Goal: Transaction & Acquisition: Purchase product/service

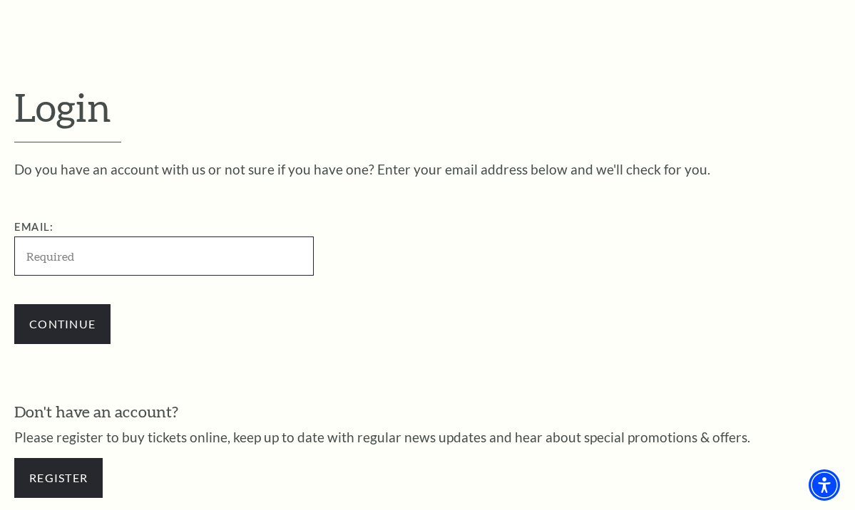
scroll to position [286, 0]
type input "pzeis@swbell.net"
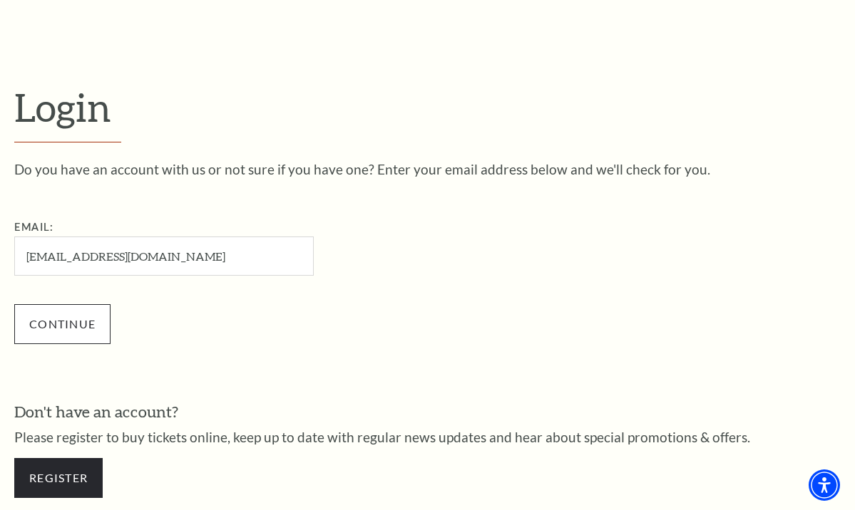
click at [70, 324] on input "Continue" at bounding box center [62, 324] width 96 height 40
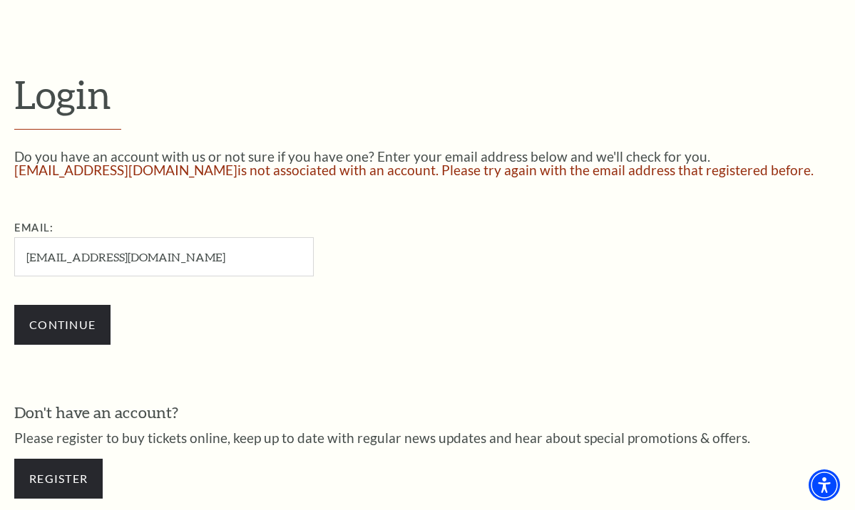
click at [276, 302] on div "Continue" at bounding box center [235, 325] width 442 height 68
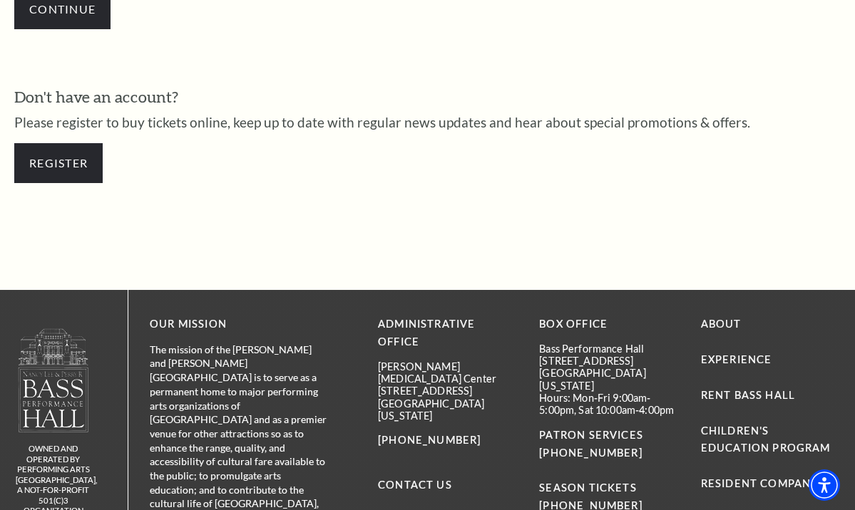
scroll to position [615, 0]
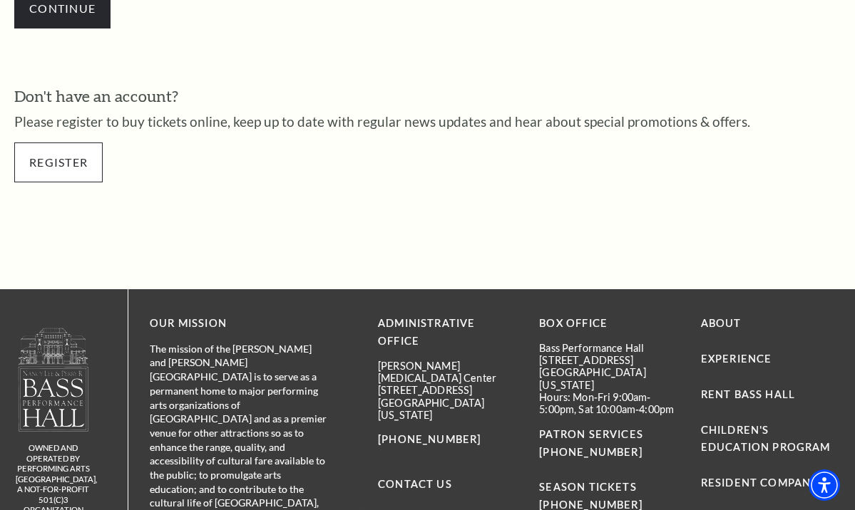
click at [73, 165] on link "Register" at bounding box center [58, 163] width 88 height 40
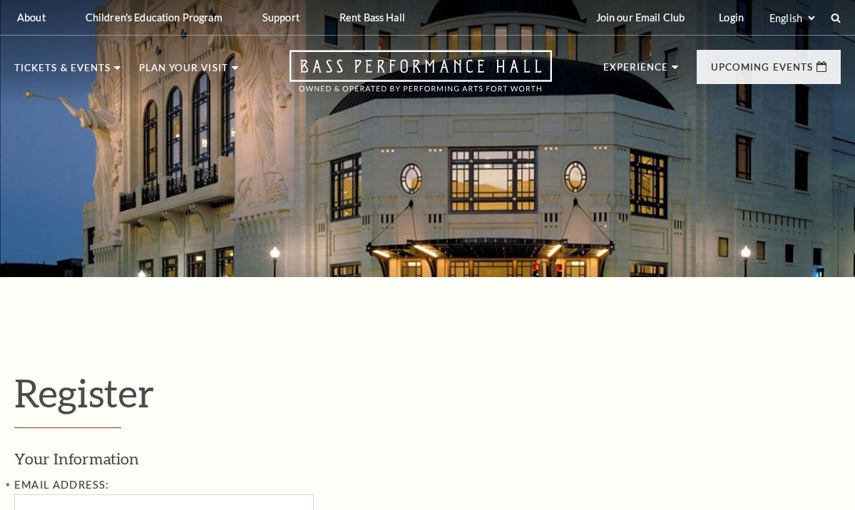
select select "1"
select select "TX"
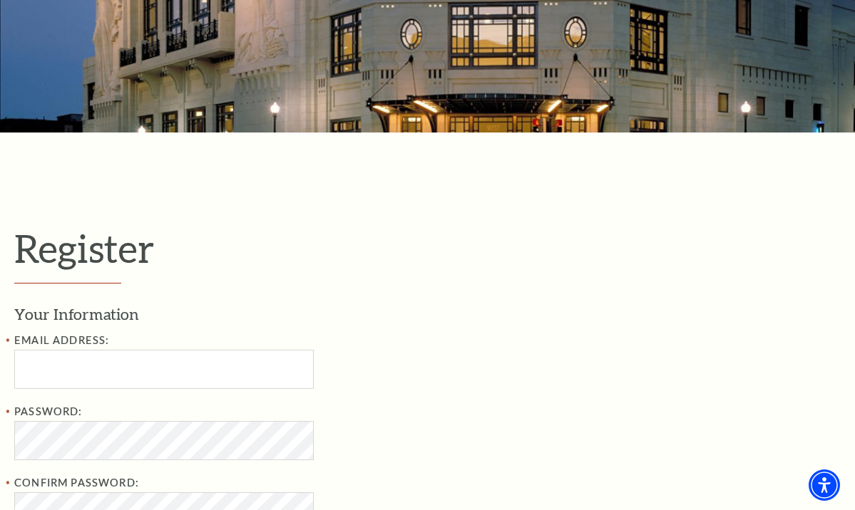
scroll to position [163, 0]
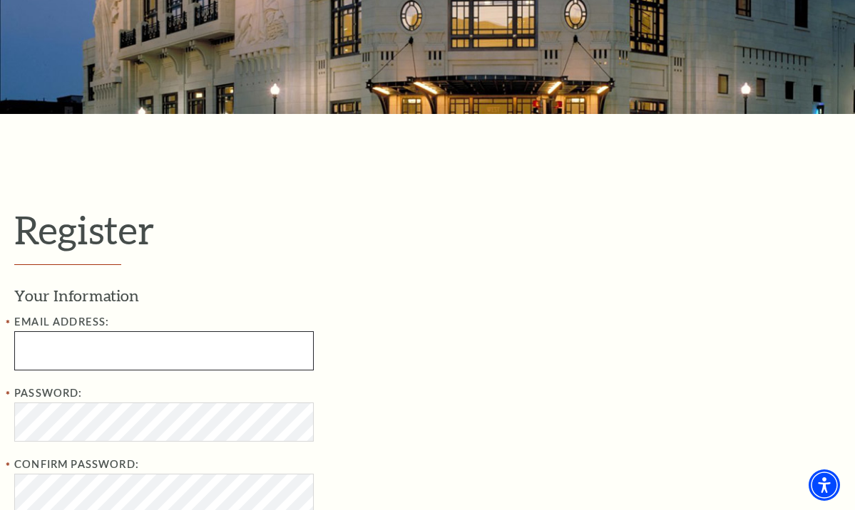
type input "[EMAIL_ADDRESS][DOMAIN_NAME]"
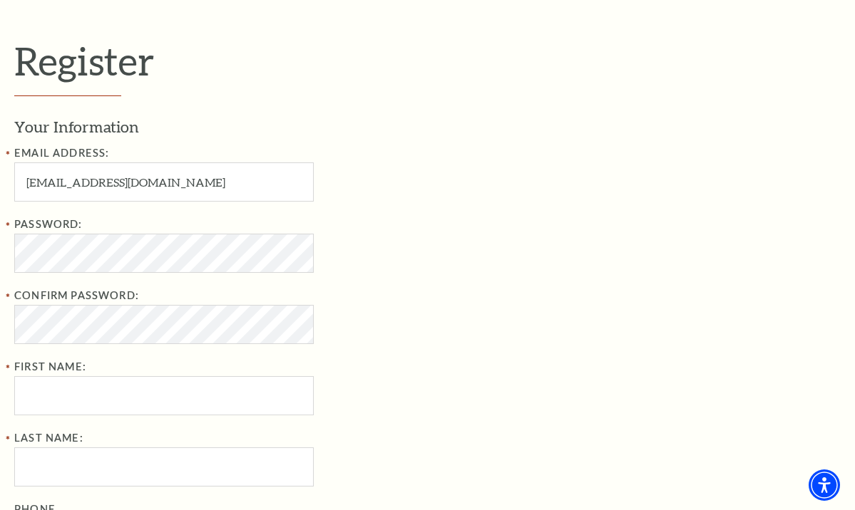
scroll to position [334, 0]
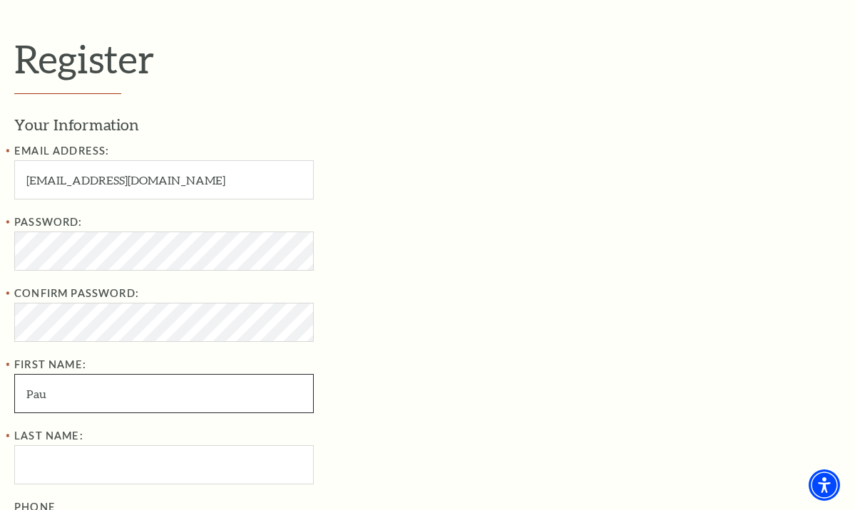
type input "Paul"
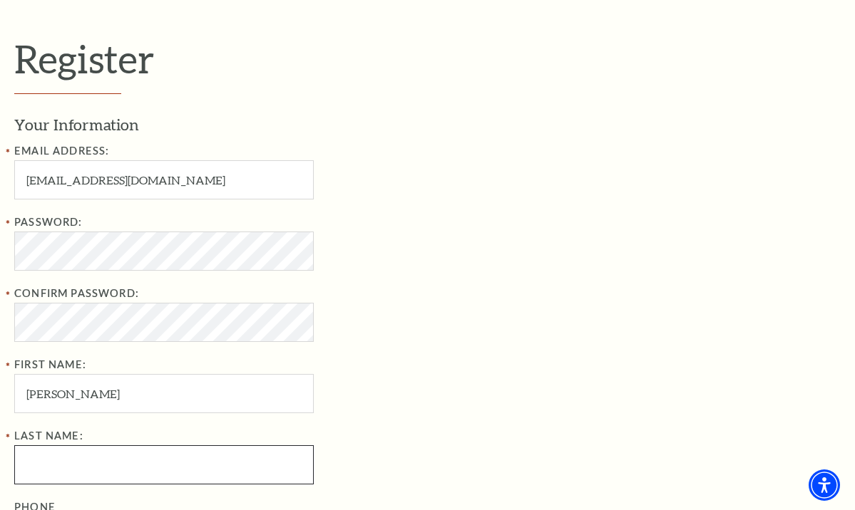
type input "Zeis"
type input "707 N Casa Grande Cir"
type input "Duncanville"
type input "75116"
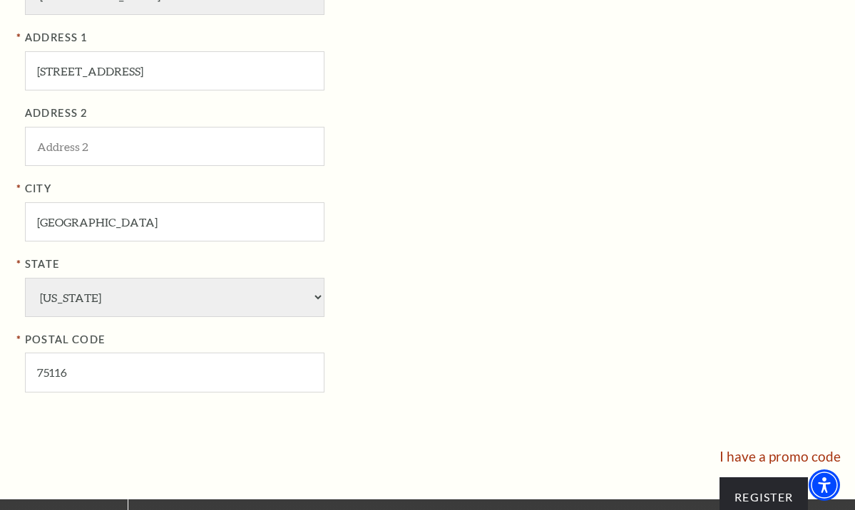
scroll to position [1009, 0]
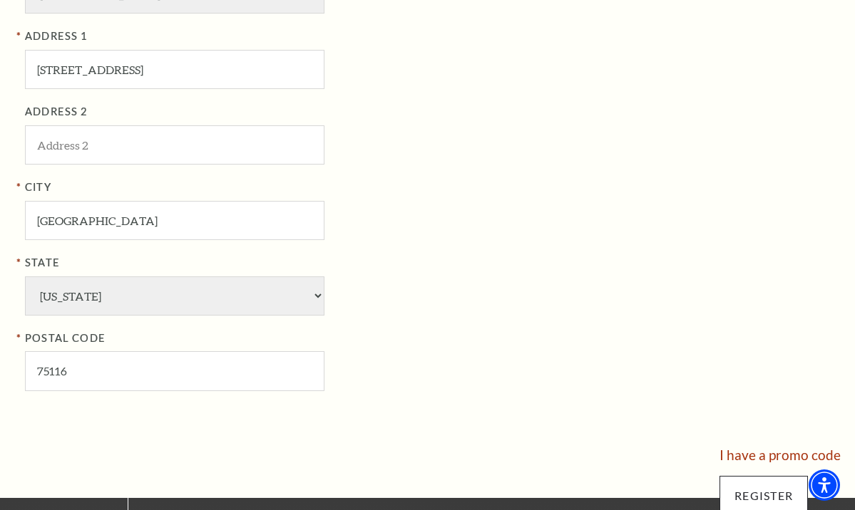
type input "972-839-7721"
click at [752, 476] on input "Register" at bounding box center [763, 496] width 88 height 40
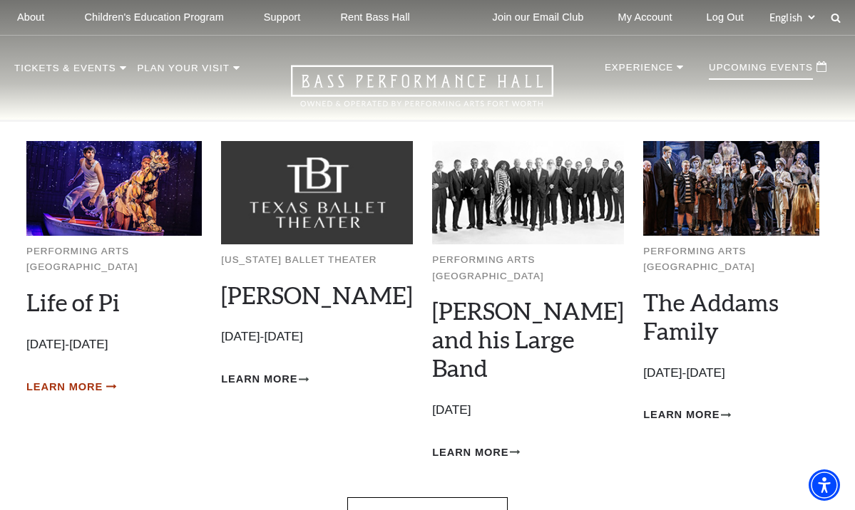
click at [86, 379] on span "Learn More" at bounding box center [64, 388] width 76 height 18
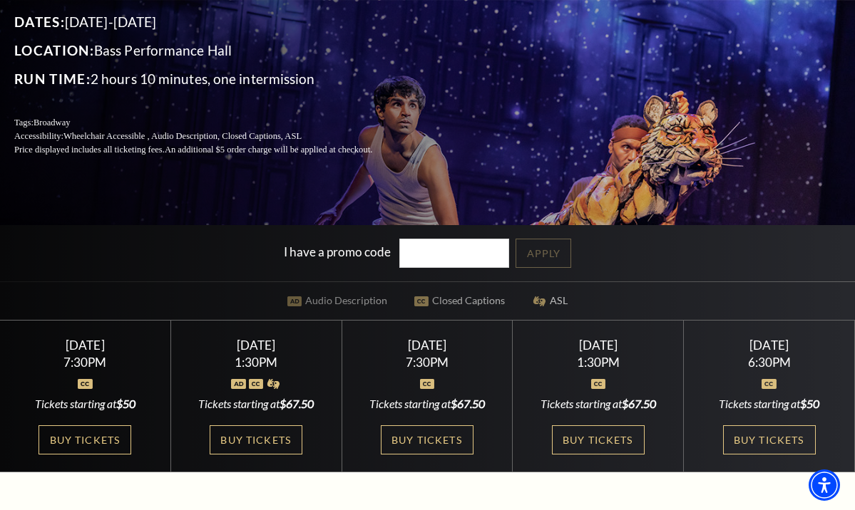
scroll to position [183, 0]
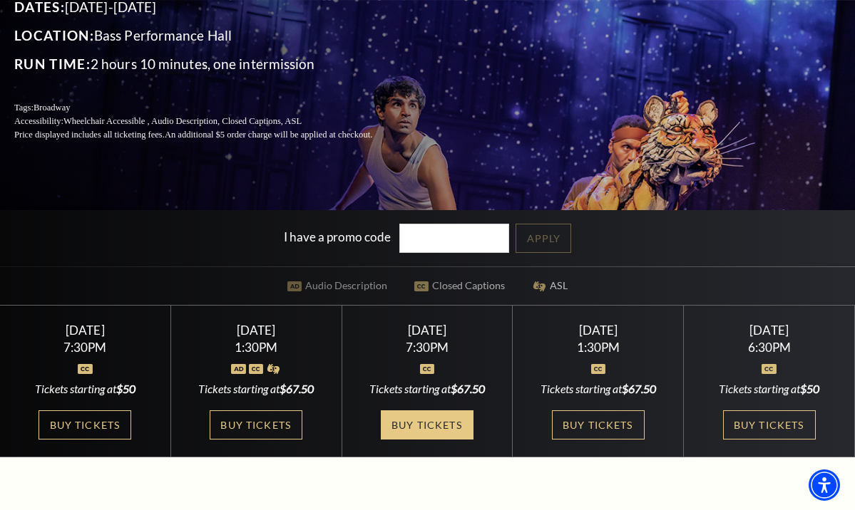
click at [423, 423] on link "Buy Tickets" at bounding box center [427, 425] width 93 height 29
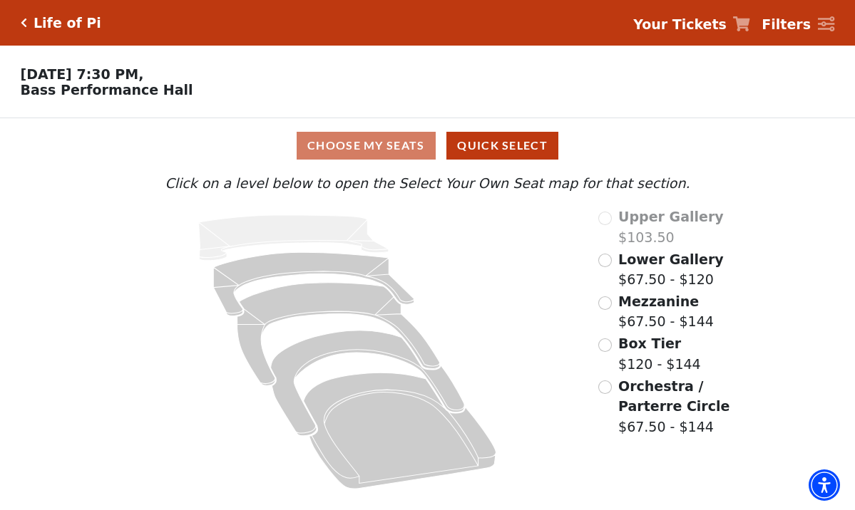
click at [608, 381] on input "Orchestra / Parterre Circle$67.50 - $144\a" at bounding box center [605, 388] width 14 height 14
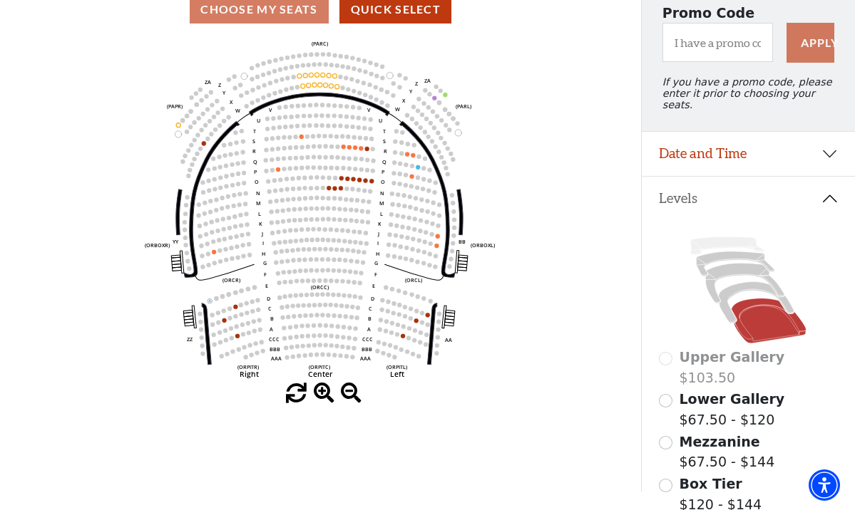
scroll to position [130, 0]
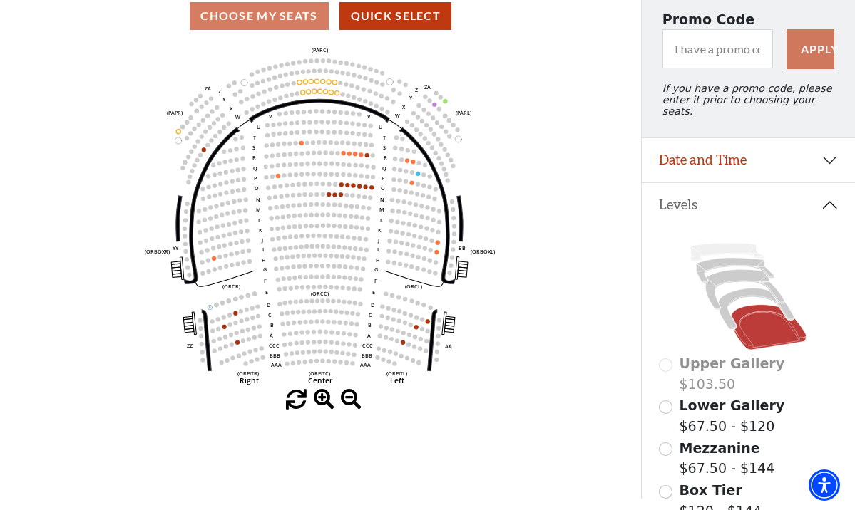
click at [275, 17] on div "Choose My Seats Quick Select" at bounding box center [320, 16] width 641 height 28
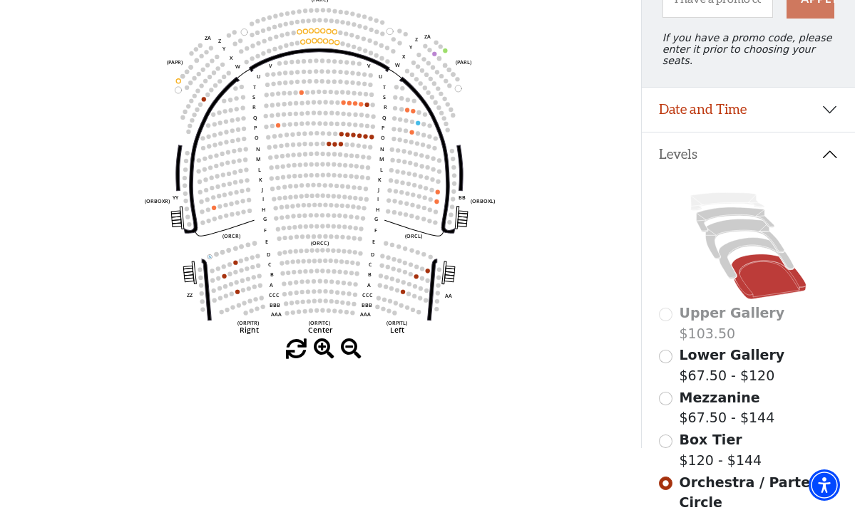
scroll to position [175, 0]
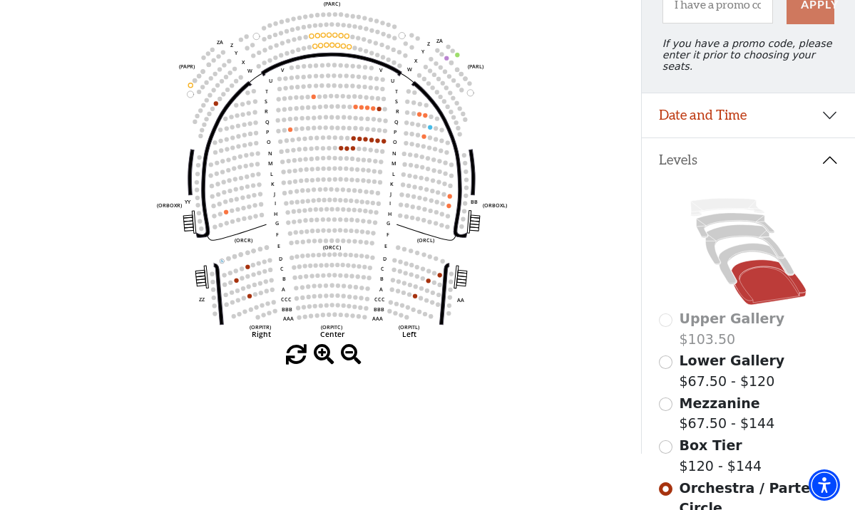
drag, startPoint x: 329, startPoint y: 148, endPoint x: 339, endPoint y: 148, distance: 10.0
click at [339, 148] on g "Left (ORPITL) Right (ORPITR) Center (ORPITC) ZZ AA YY BB ZA ZA (ORCL) (ORCR) (O…" at bounding box center [332, 169] width 351 height 339
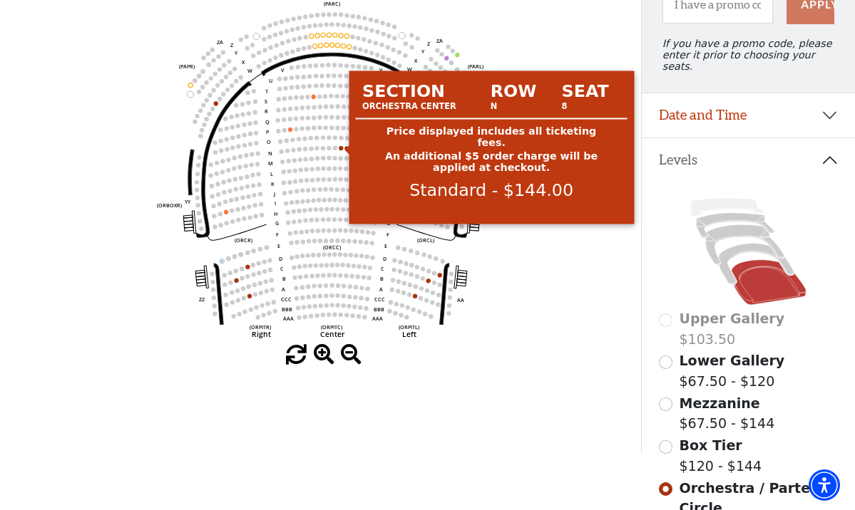
click at [341, 147] on circle at bounding box center [341, 148] width 4 height 4
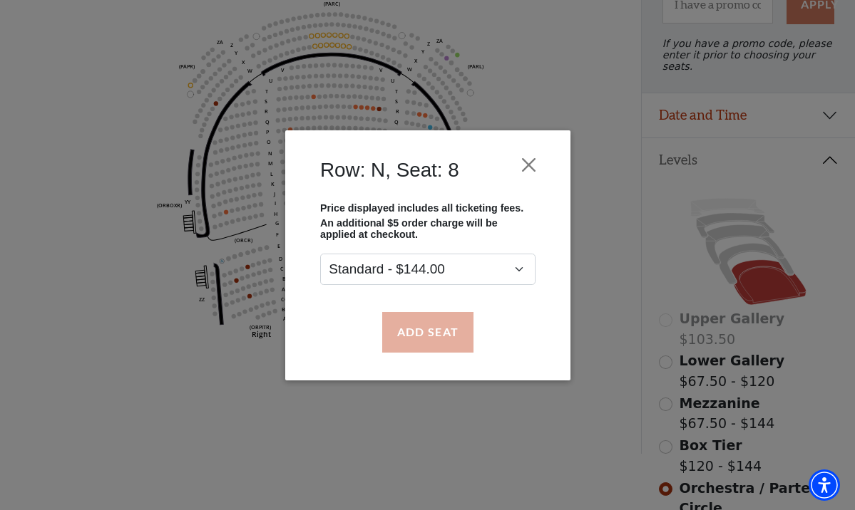
click at [410, 328] on button "Add Seat" at bounding box center [426, 332] width 91 height 40
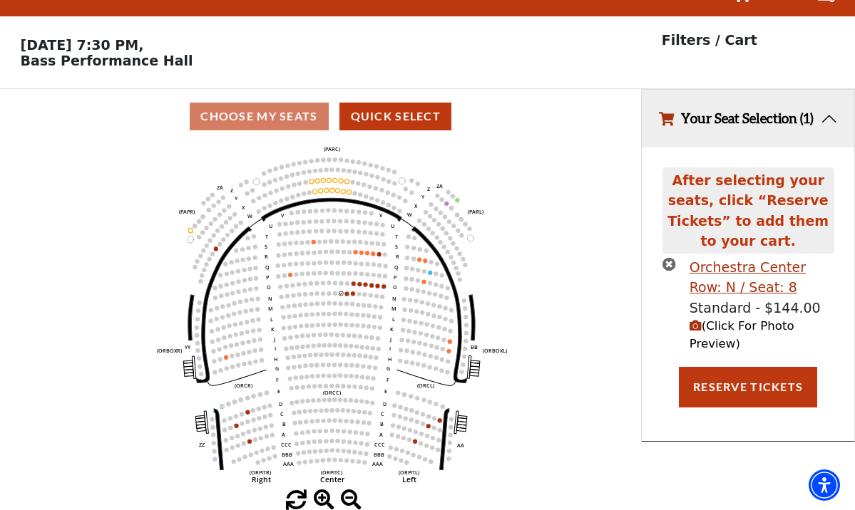
scroll to position [0, 0]
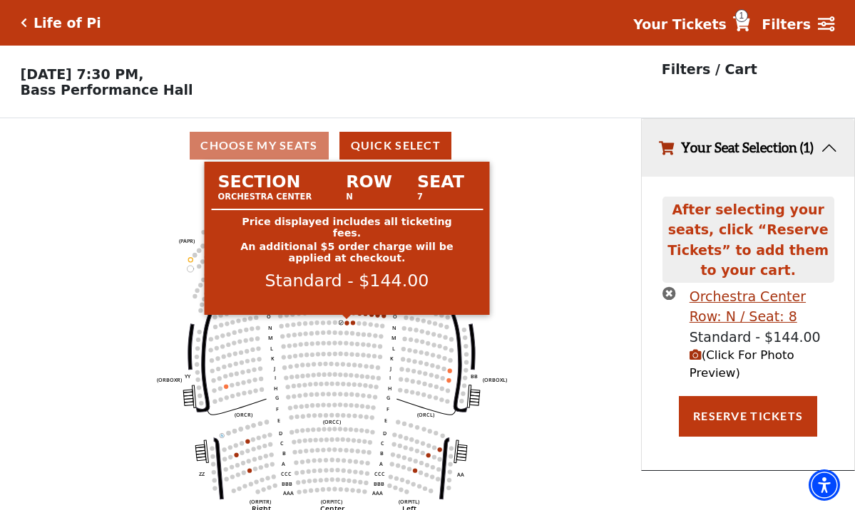
click at [345, 323] on circle at bounding box center [347, 323] width 4 height 4
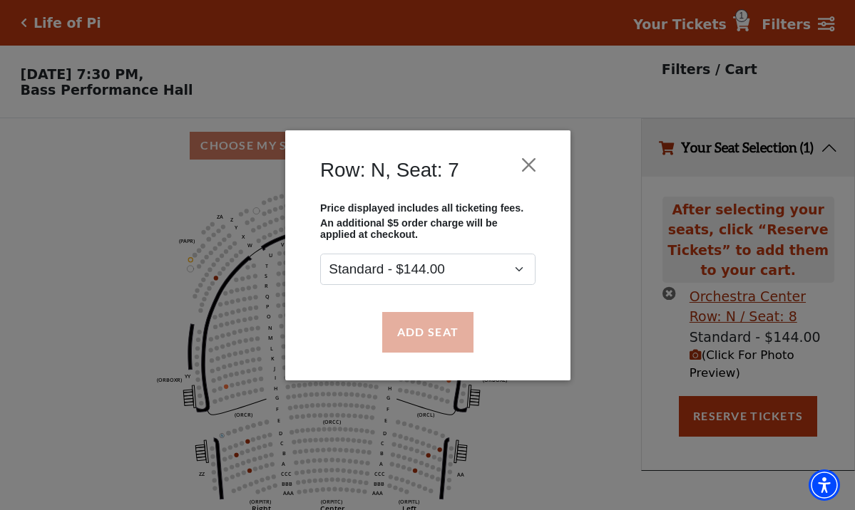
click at [415, 336] on button "Add Seat" at bounding box center [426, 332] width 91 height 40
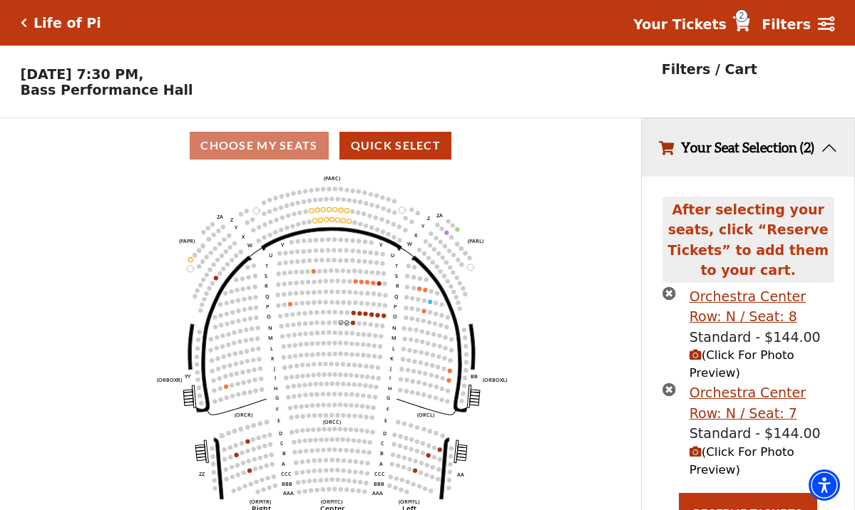
scroll to position [31, 0]
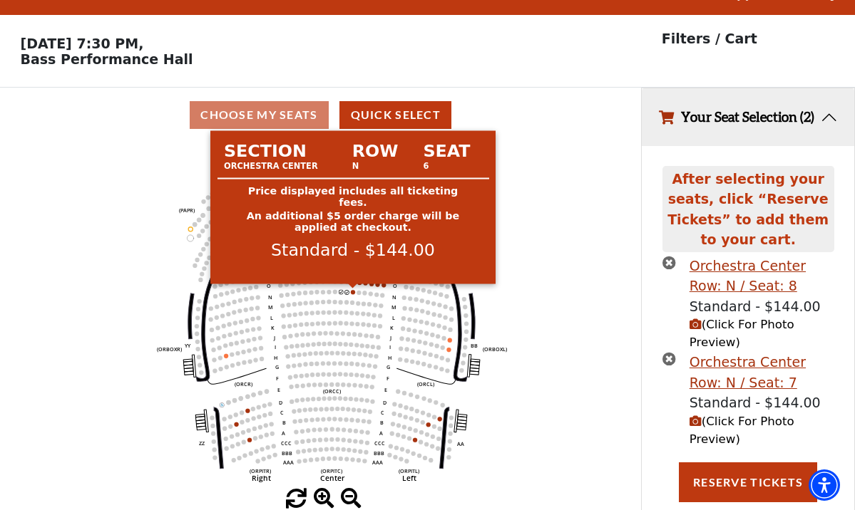
click at [354, 290] on circle at bounding box center [353, 292] width 4 height 4
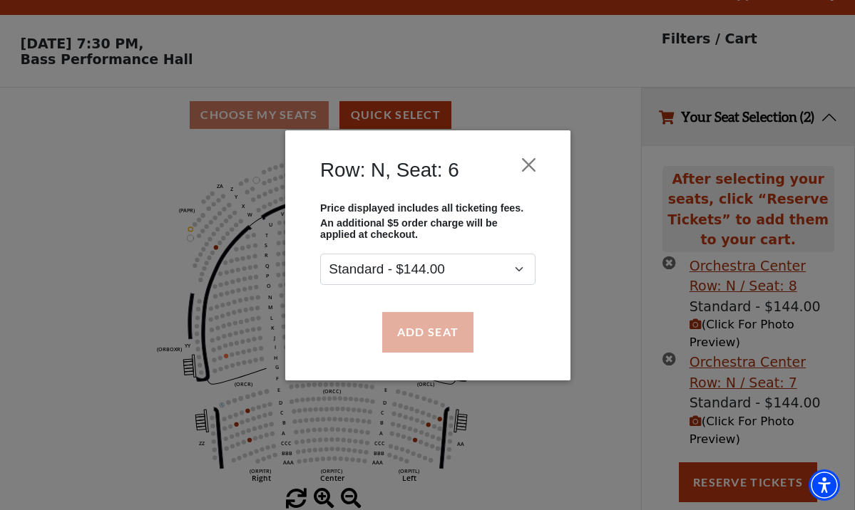
click at [418, 326] on button "Add Seat" at bounding box center [426, 332] width 91 height 40
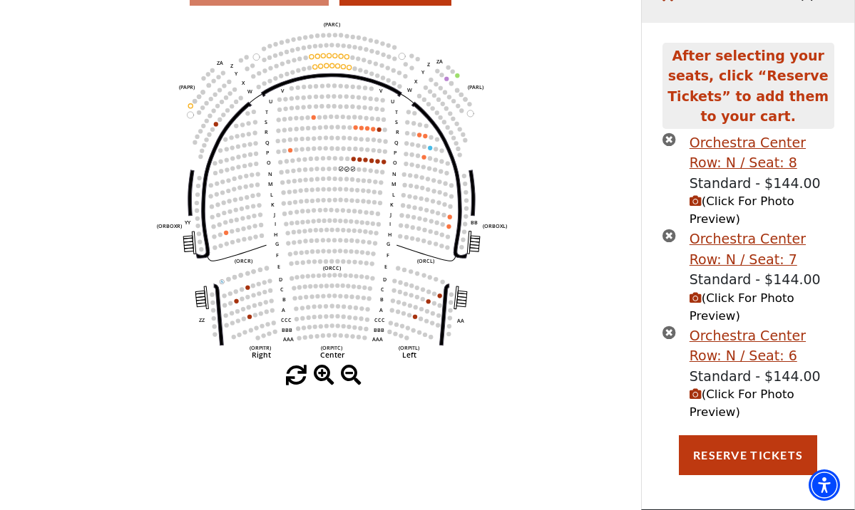
scroll to position [160, 0]
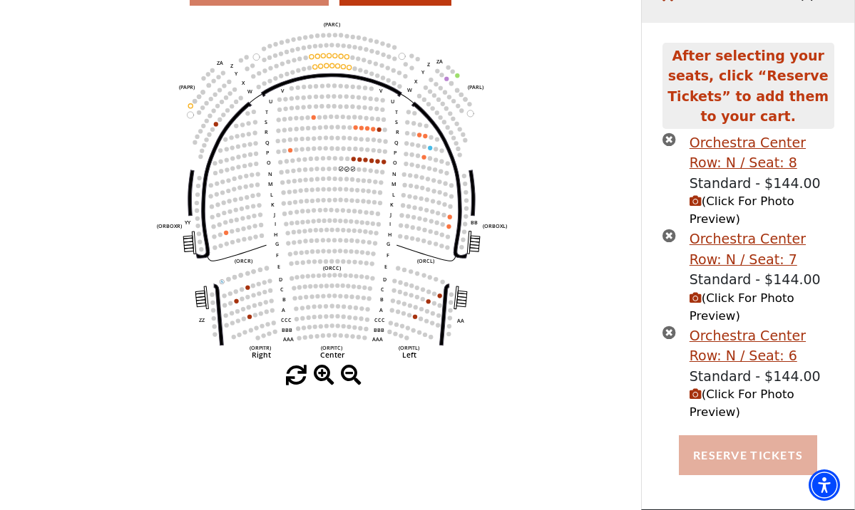
click at [738, 453] on button "Reserve Tickets" at bounding box center [748, 456] width 138 height 40
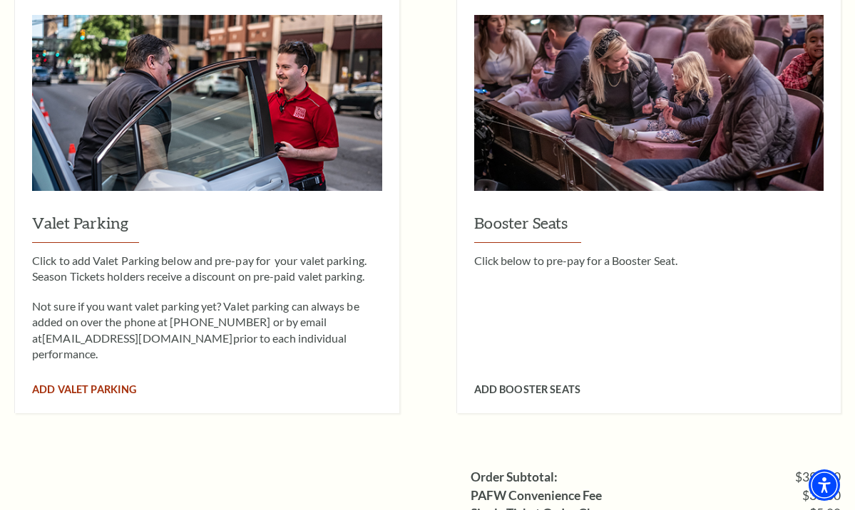
scroll to position [1103, 0]
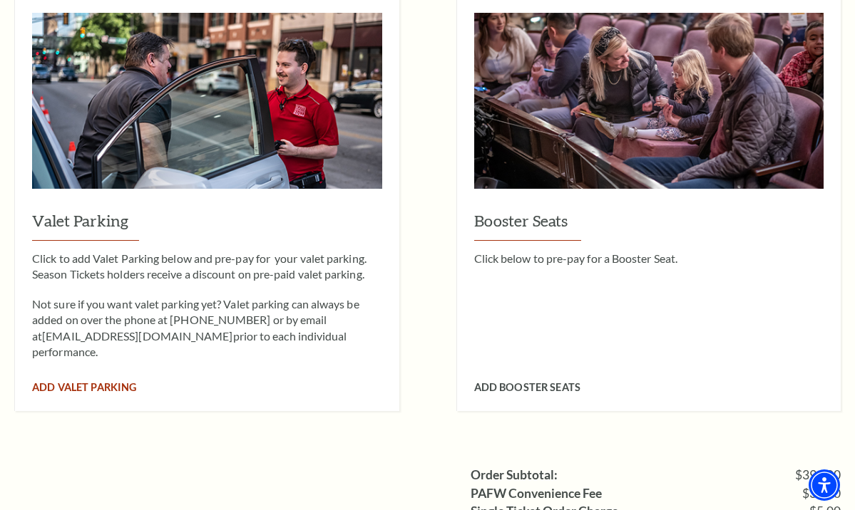
click at [103, 381] on span "Add Valet Parking" at bounding box center [84, 387] width 104 height 12
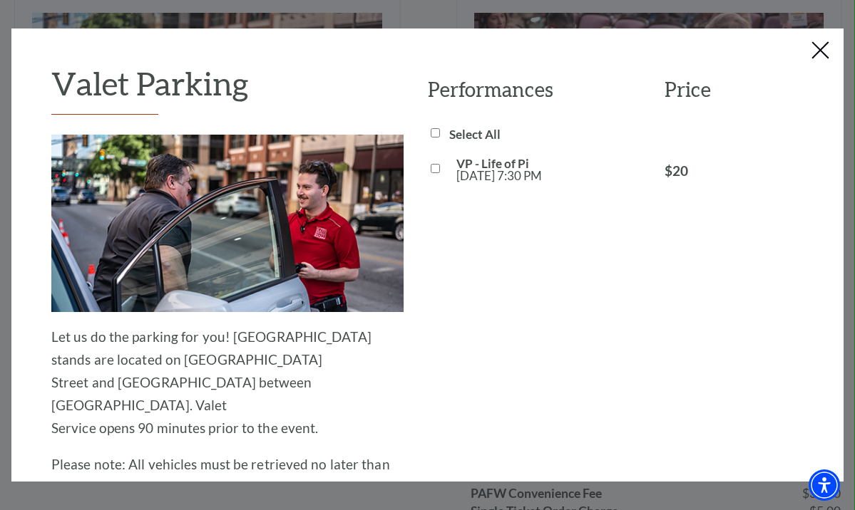
click at [433, 167] on input "VP - Life of Pi [DATE] 7:30 PM" at bounding box center [435, 168] width 9 height 9
checkbox input "true"
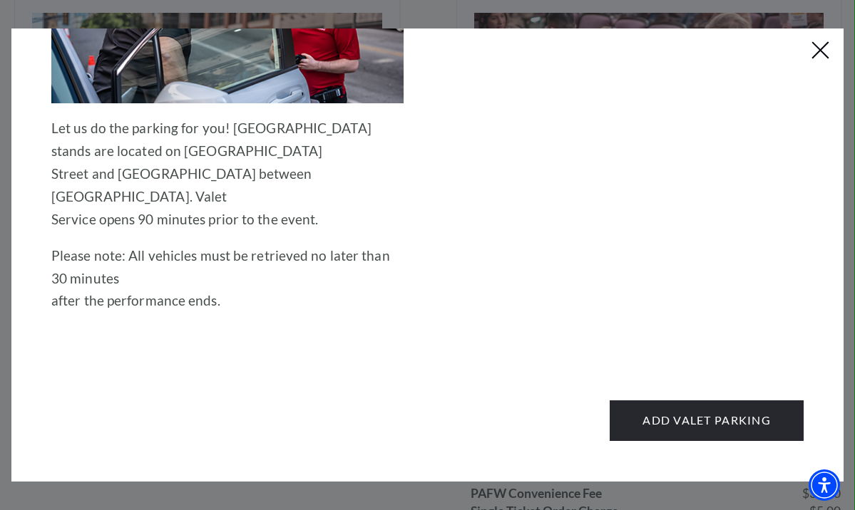
scroll to position [208, 0]
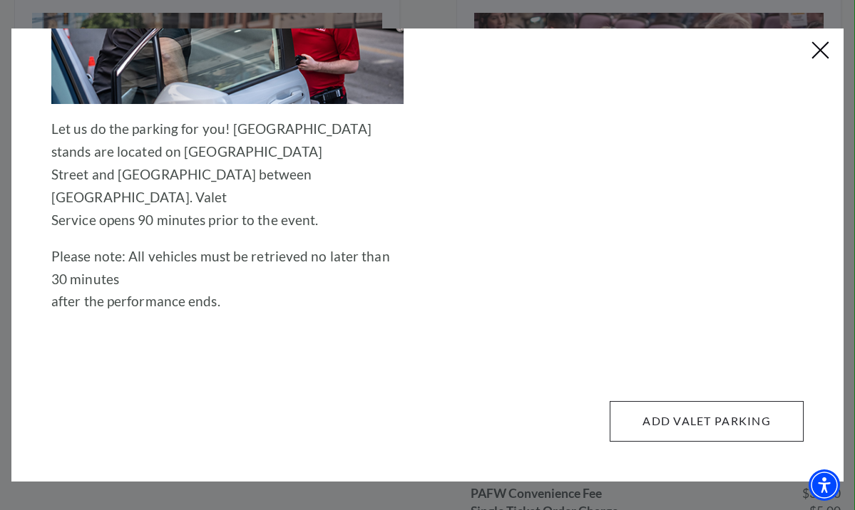
click at [691, 412] on button "Add Valet Parking" at bounding box center [707, 421] width 194 height 40
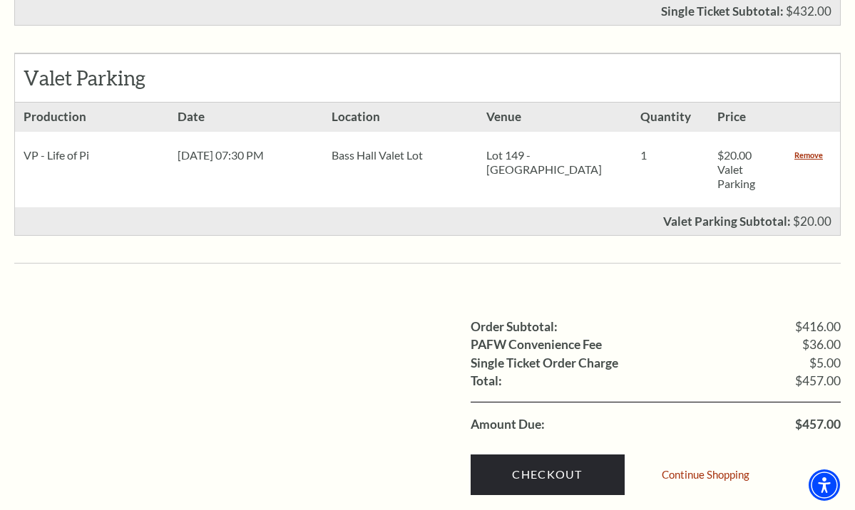
scroll to position [952, 0]
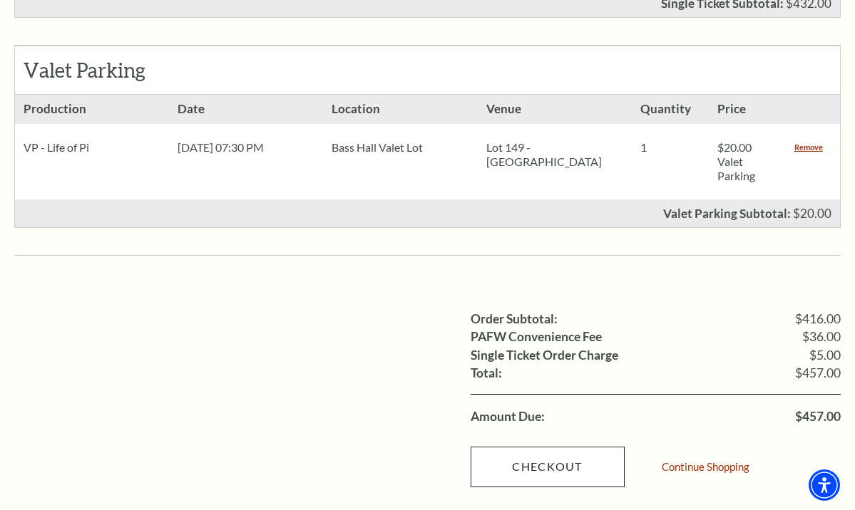
click at [550, 447] on link "Checkout" at bounding box center [547, 467] width 154 height 40
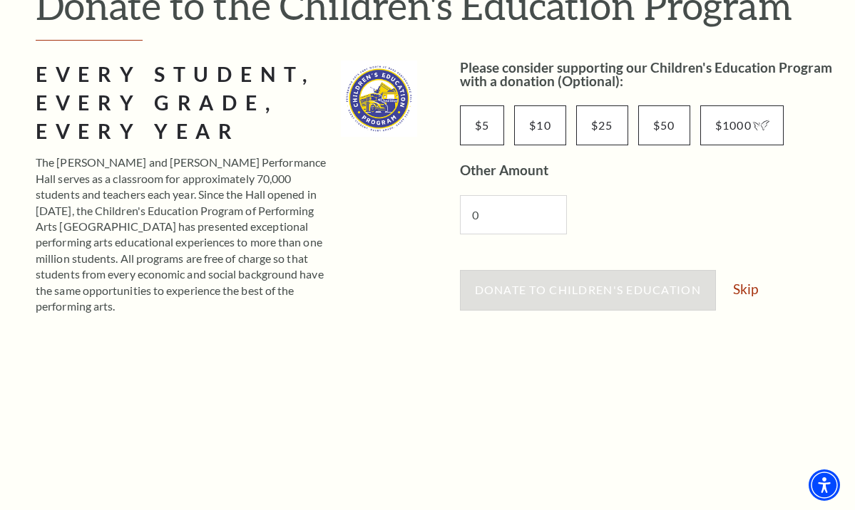
scroll to position [203, 0]
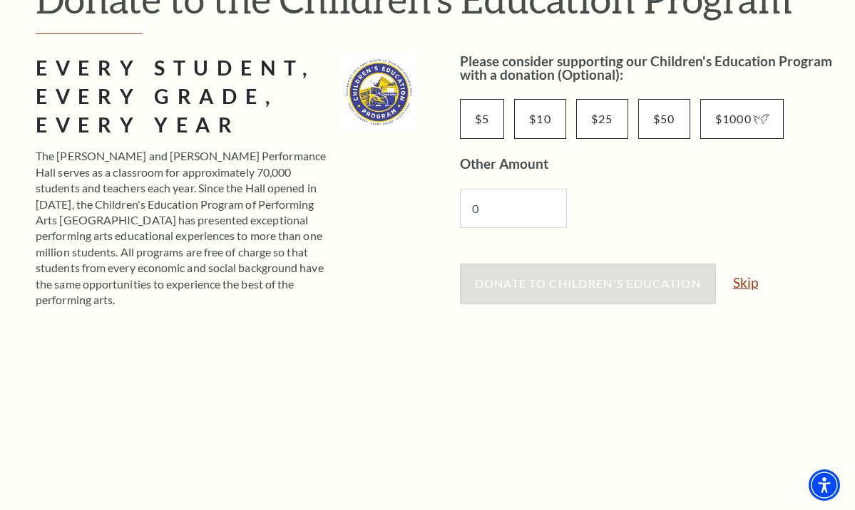
click at [752, 281] on link "Skip" at bounding box center [745, 283] width 25 height 14
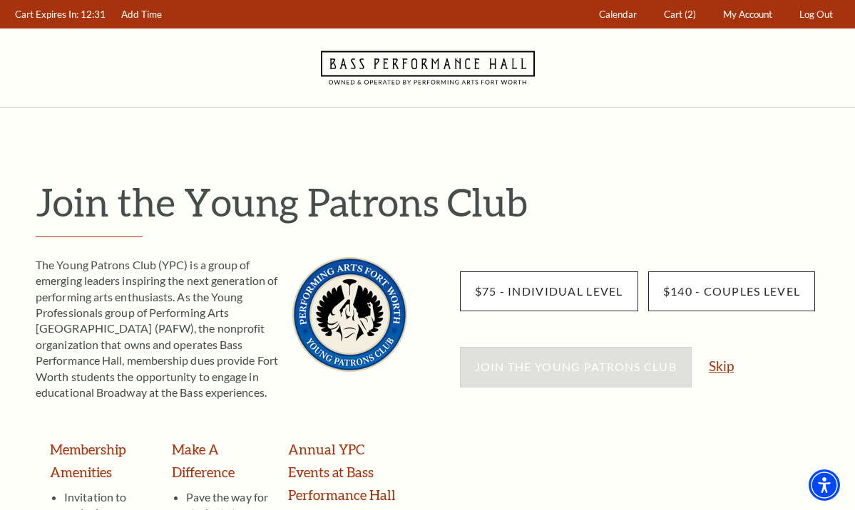
click at [721, 361] on link "Skip" at bounding box center [721, 366] width 25 height 14
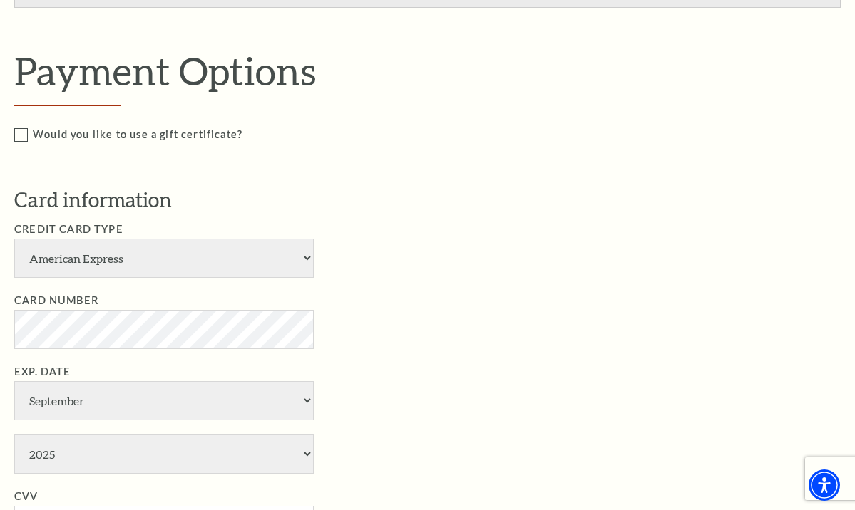
scroll to position [896, 0]
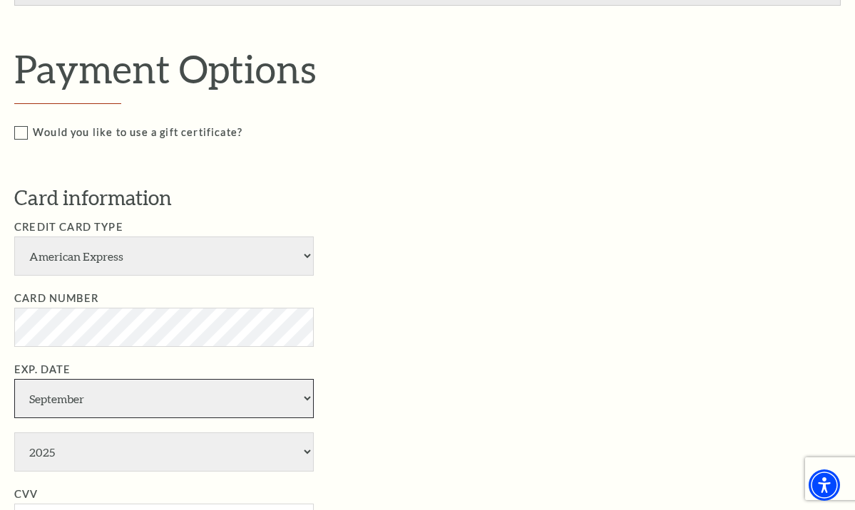
select select "3"
select select "2030"
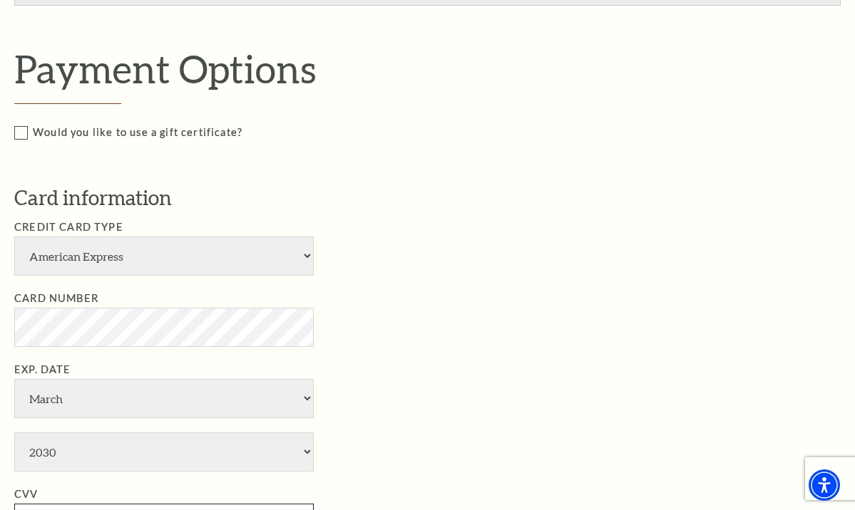
type input "6915"
type input "Paul Zeis"
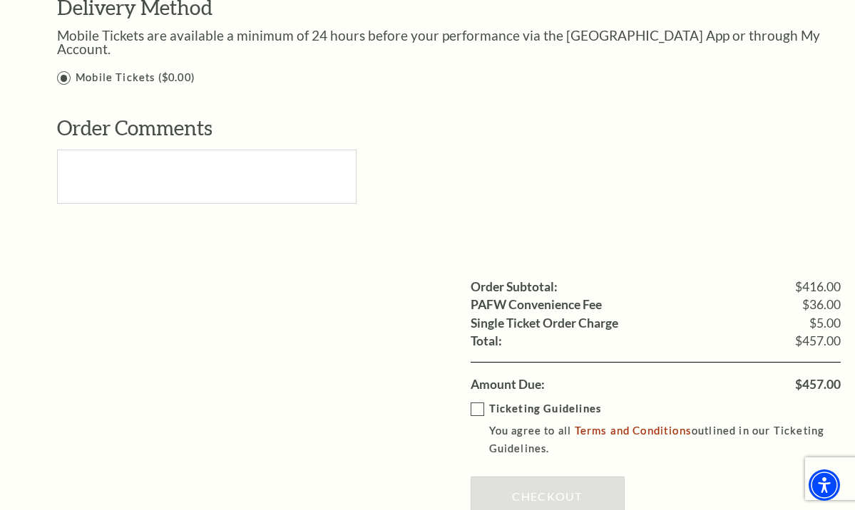
scroll to position [1714, 0]
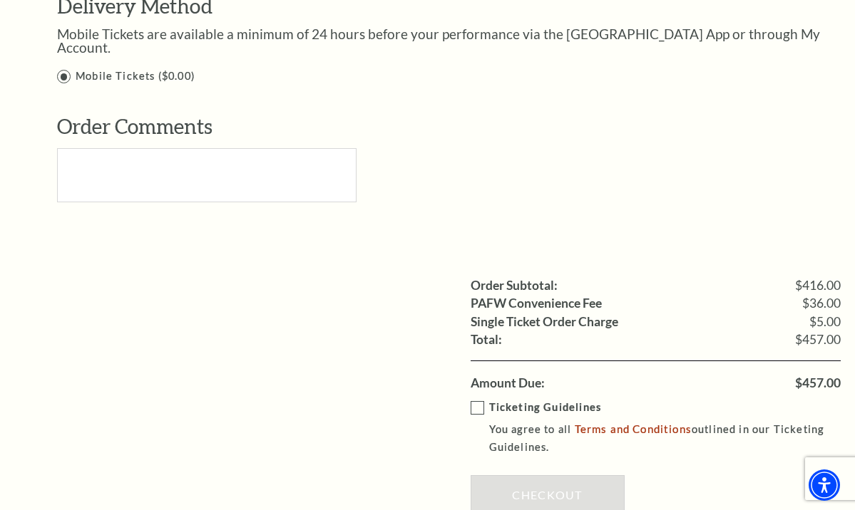
click at [545, 408] on div "Ticketing Guidelines You agree to all Terms and Conditions outlined in our Tick…" at bounding box center [655, 461] width 371 height 138
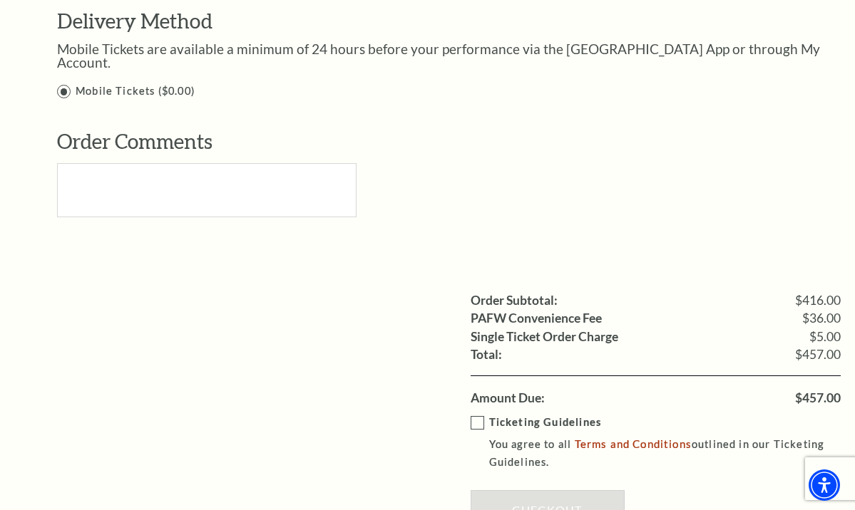
scroll to position [1702, 0]
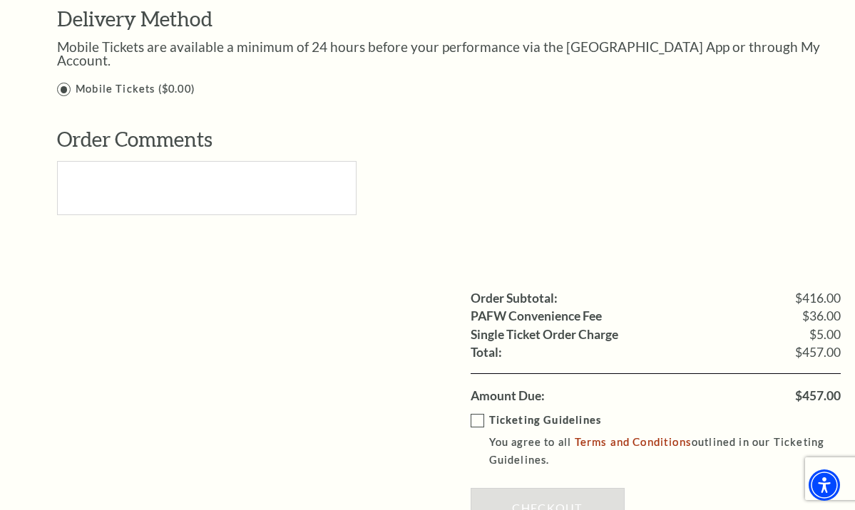
click at [473, 412] on label "Ticketing Guidelines You agree to all Terms and Conditions outlined in our Tick…" at bounding box center [665, 440] width 391 height 57
click at [0, 0] on input "Ticketing Guidelines You agree to all Terms and Conditions outlined in our Tick…" at bounding box center [0, 0] width 0 height 0
click at [542, 488] on link "Checkout" at bounding box center [547, 508] width 154 height 40
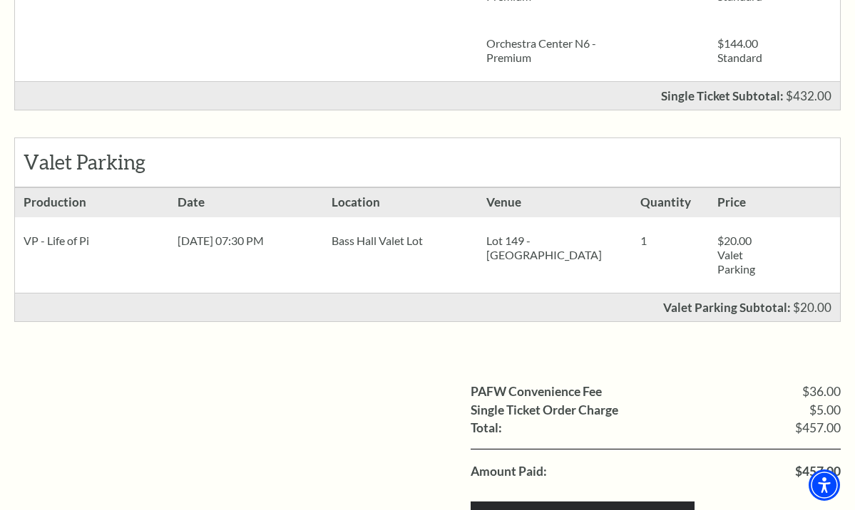
scroll to position [549, 0]
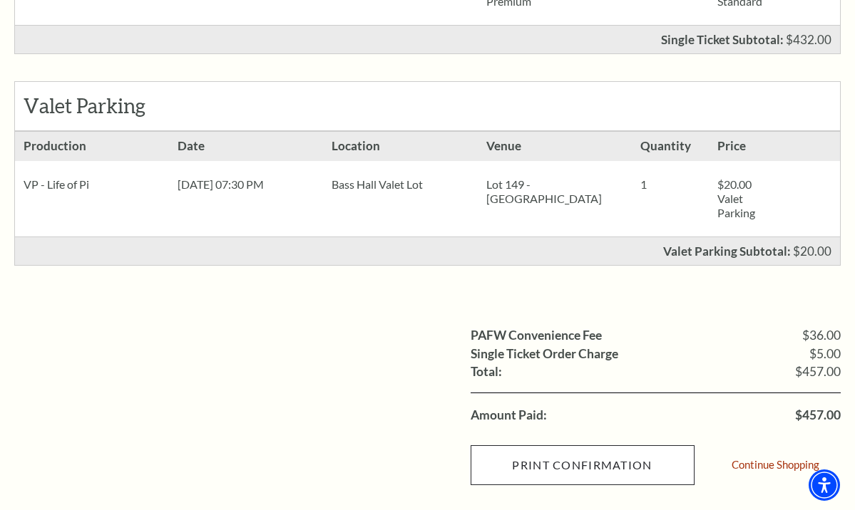
click at [544, 462] on input "Print Confirmation" at bounding box center [582, 466] width 224 height 40
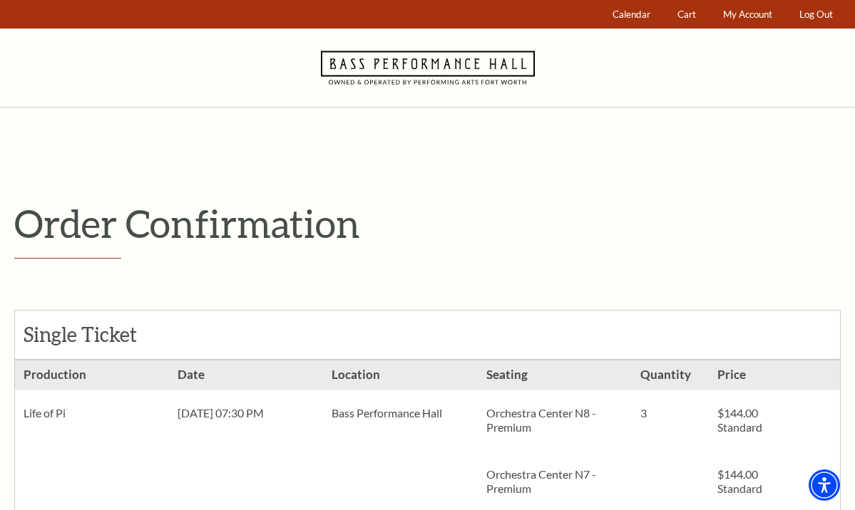
scroll to position [0, 0]
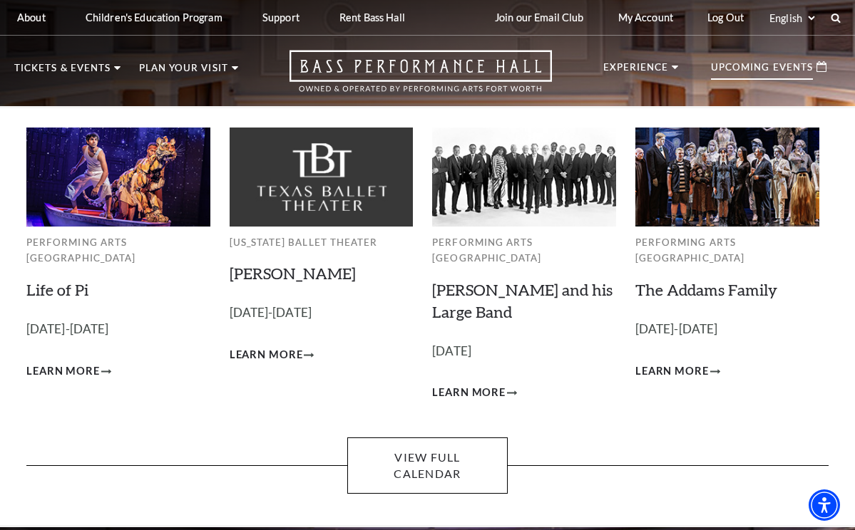
click at [730, 64] on p "Upcoming Events" at bounding box center [762, 71] width 102 height 17
click at [738, 68] on p "Upcoming Events" at bounding box center [762, 71] width 102 height 17
click at [108, 205] on img at bounding box center [118, 177] width 184 height 99
click at [137, 195] on img at bounding box center [118, 177] width 184 height 99
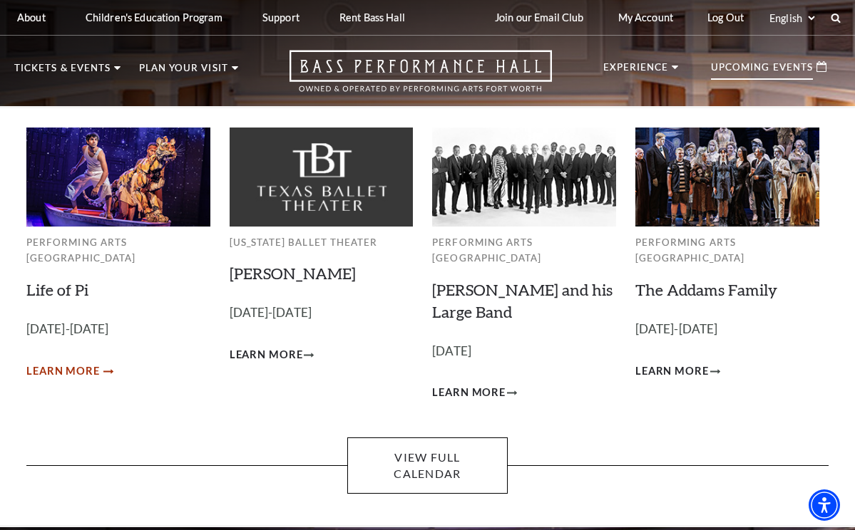
click at [82, 363] on span "Learn More" at bounding box center [62, 372] width 73 height 18
click at [749, 60] on div "Upcoming Events" at bounding box center [768, 67] width 144 height 34
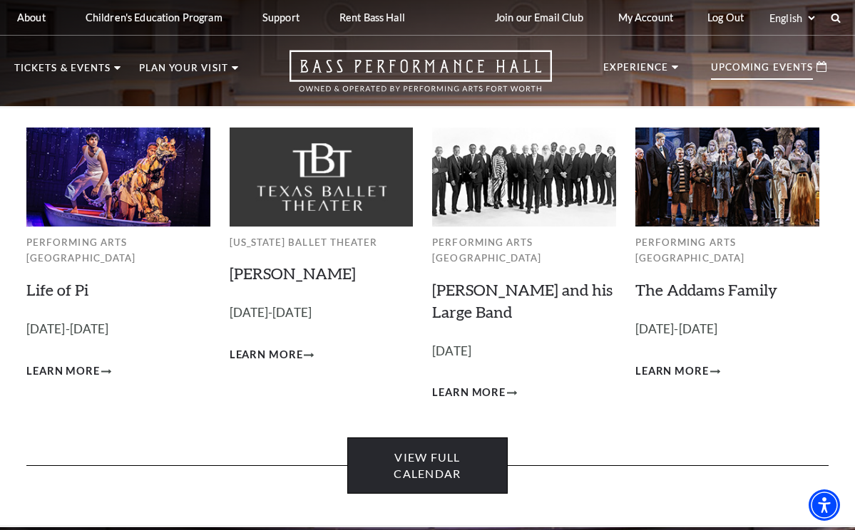
click at [432, 438] on link "View Full Calendar" at bounding box center [427, 466] width 160 height 56
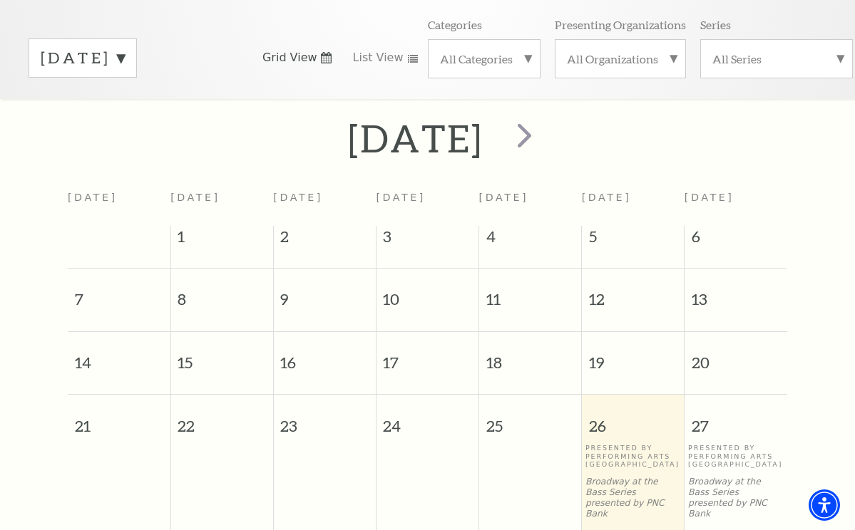
scroll to position [202, 0]
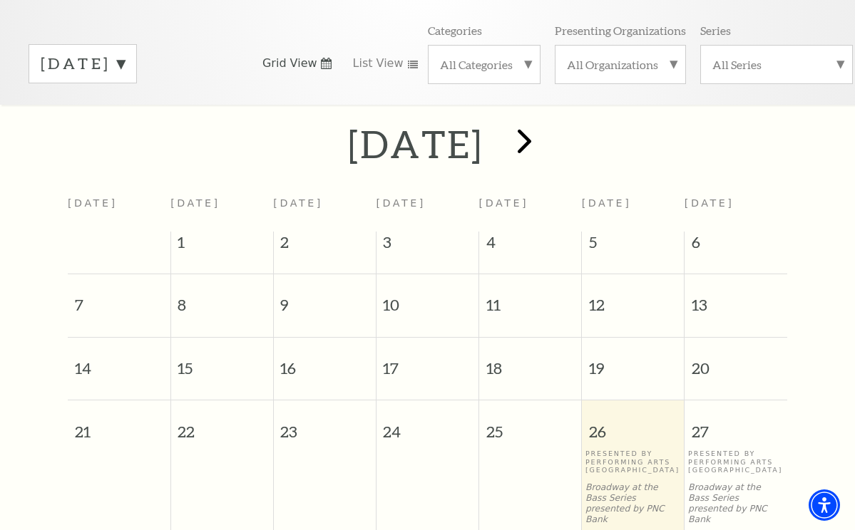
click at [545, 128] on span "next" at bounding box center [524, 140] width 41 height 41
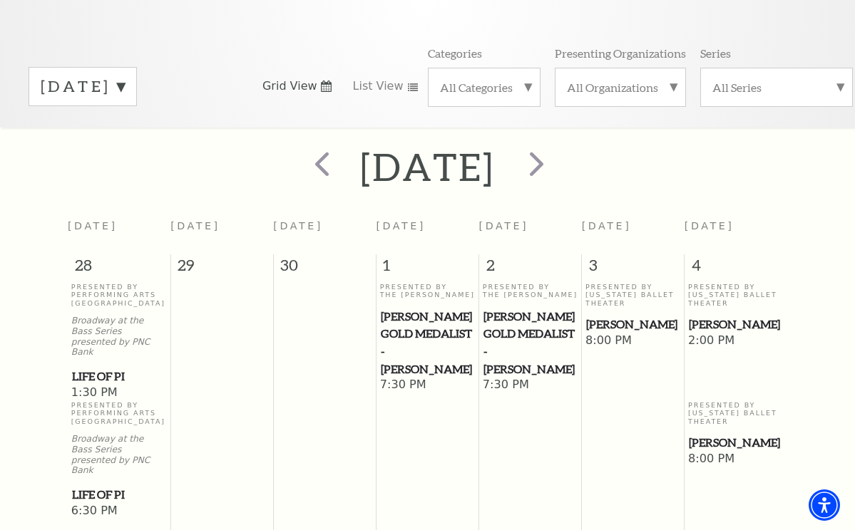
scroll to position [133, 0]
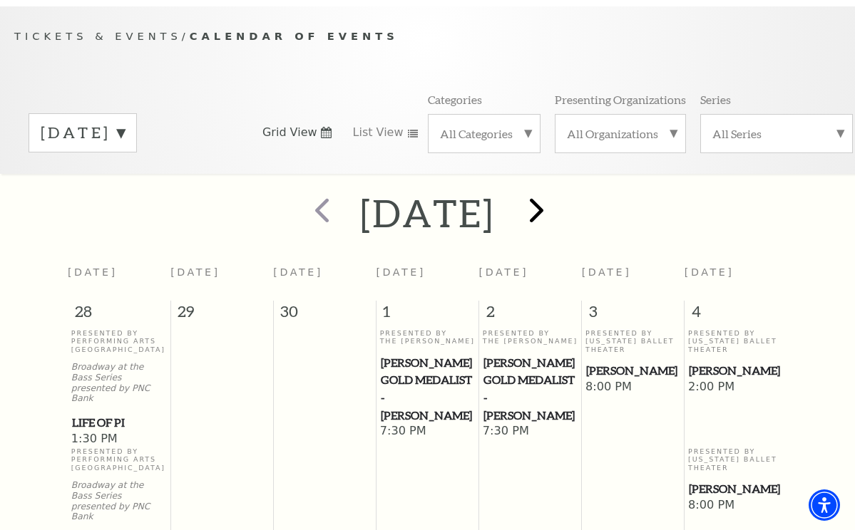
click at [557, 193] on span "next" at bounding box center [536, 210] width 41 height 41
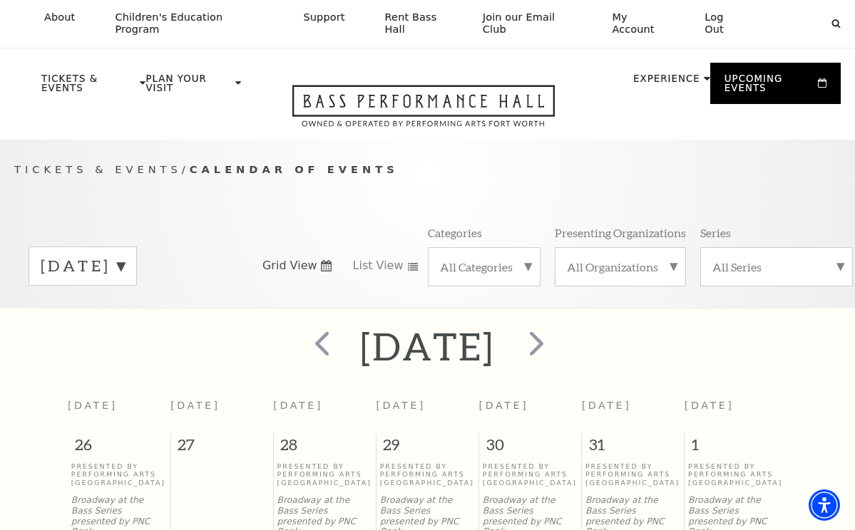
scroll to position [0, 0]
click at [125, 255] on label "[DATE]" at bounding box center [83, 266] width 84 height 22
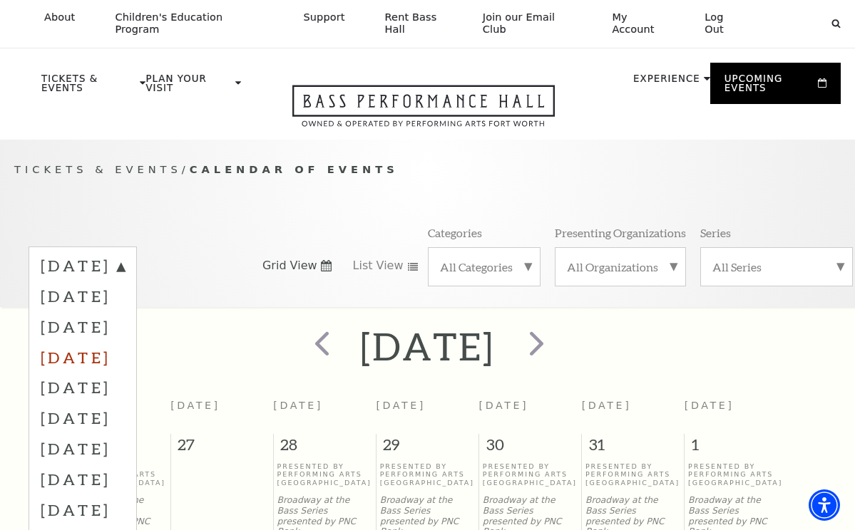
click at [125, 342] on label "[DATE]" at bounding box center [83, 357] width 84 height 31
